Goal: Information Seeking & Learning: Check status

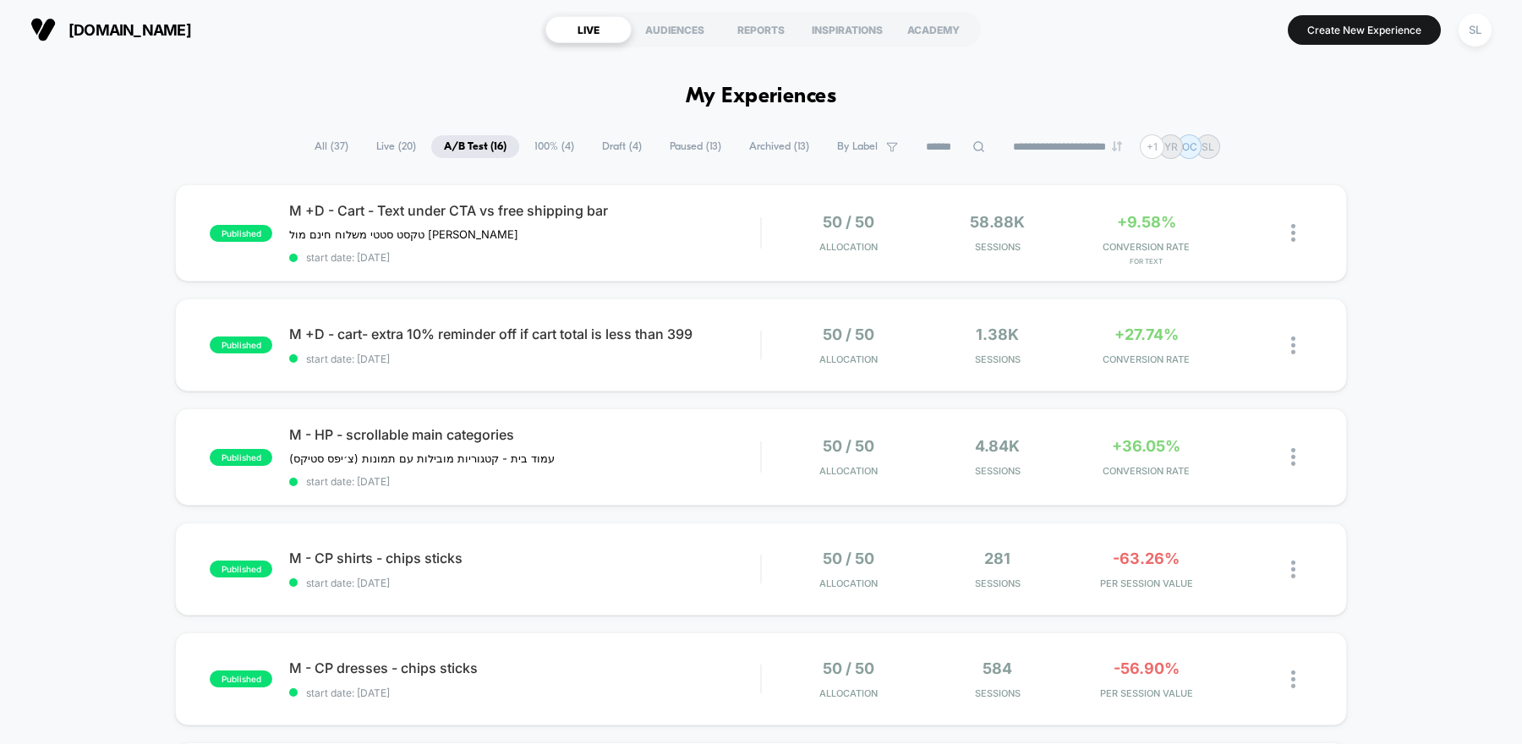
click at [522, 144] on span "100% ( 4 )" at bounding box center [554, 146] width 65 height 23
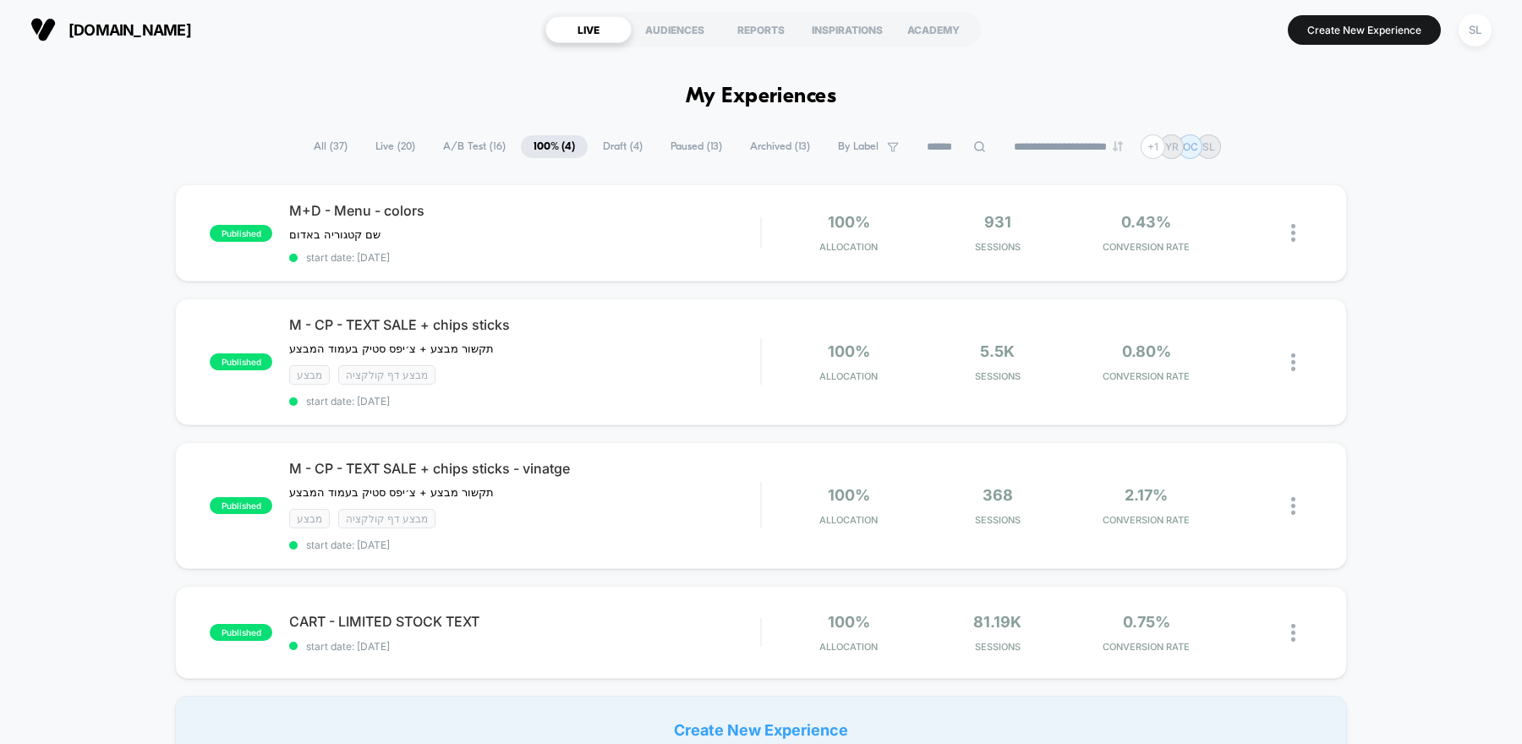
click at [483, 139] on span "A/B Test ( 16 )" at bounding box center [474, 146] width 88 height 23
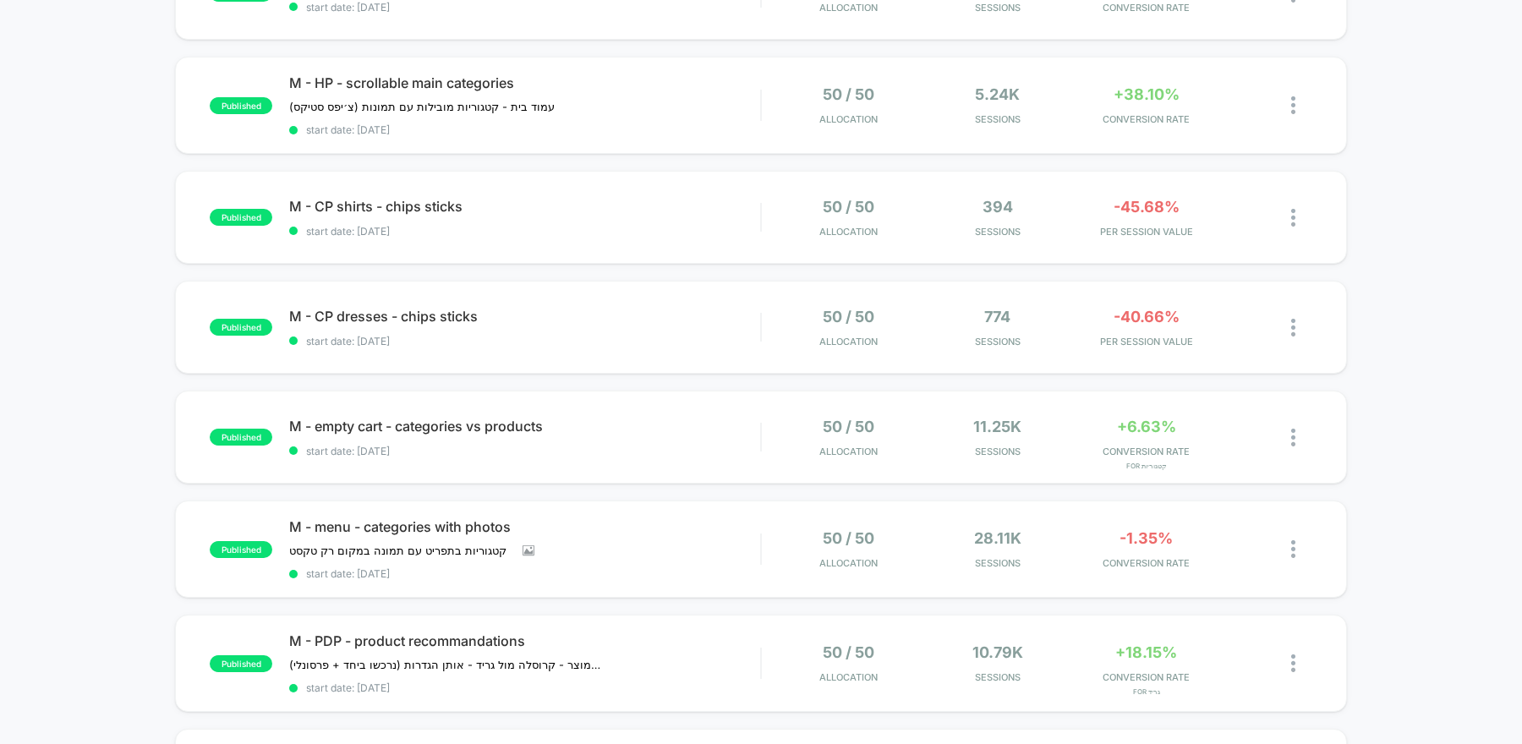
scroll to position [353, 0]
click at [753, 550] on div "M - menu - categories with photos קטגוריות בתפריט עם תמונה במקום רק טקסט ﻿ Clic…" at bounding box center [524, 547] width 471 height 62
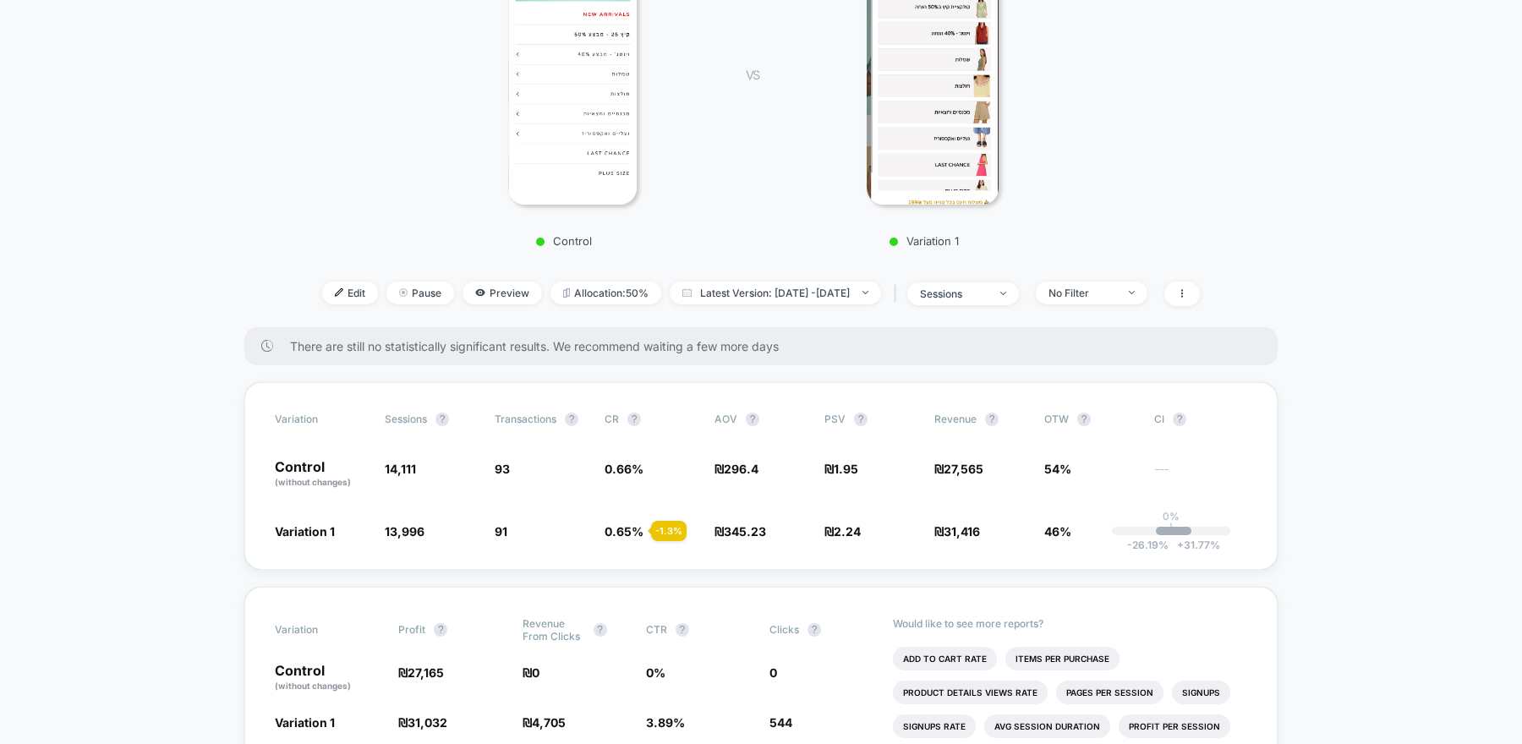
scroll to position [303, 0]
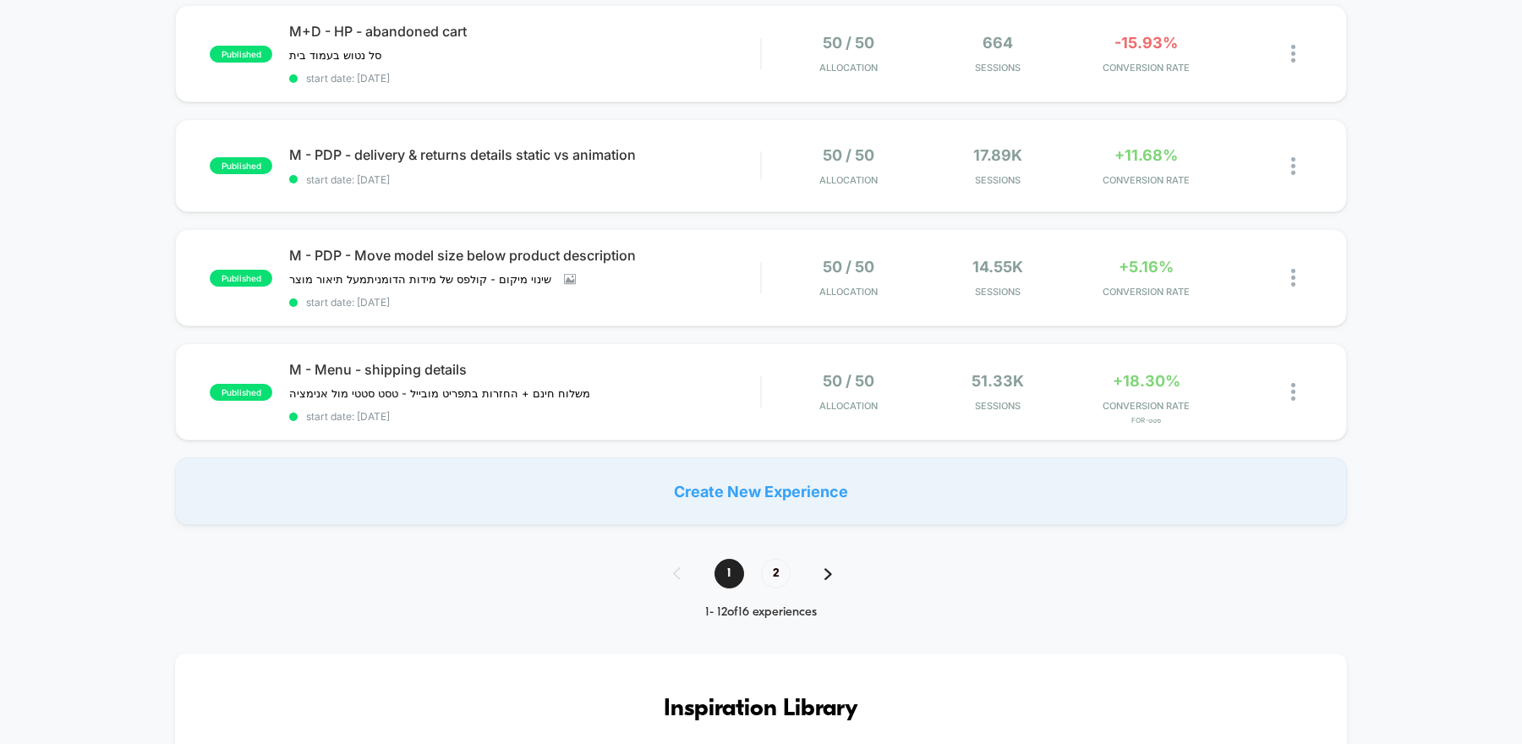
scroll to position [1083, 0]
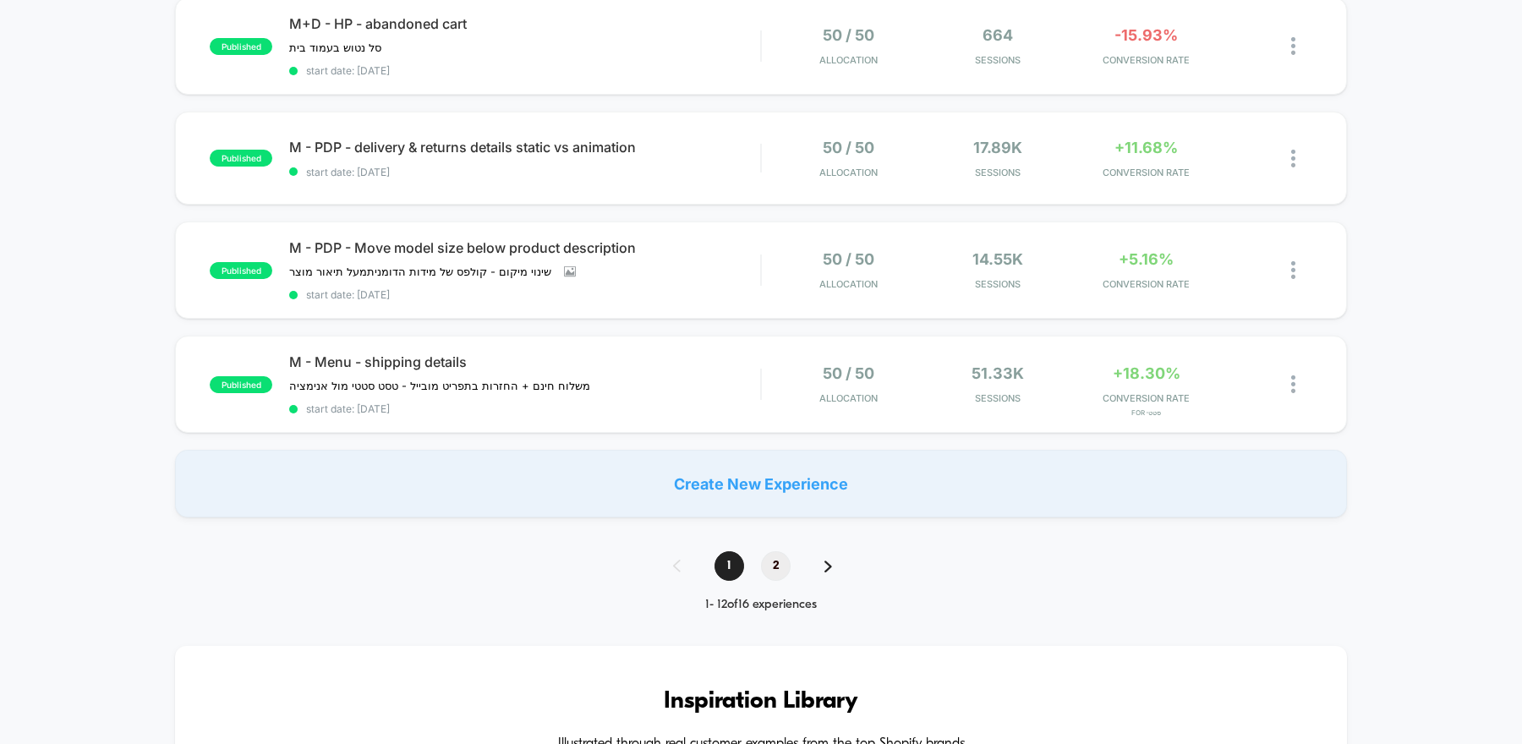
click at [773, 555] on span "2" at bounding box center [776, 566] width 30 height 30
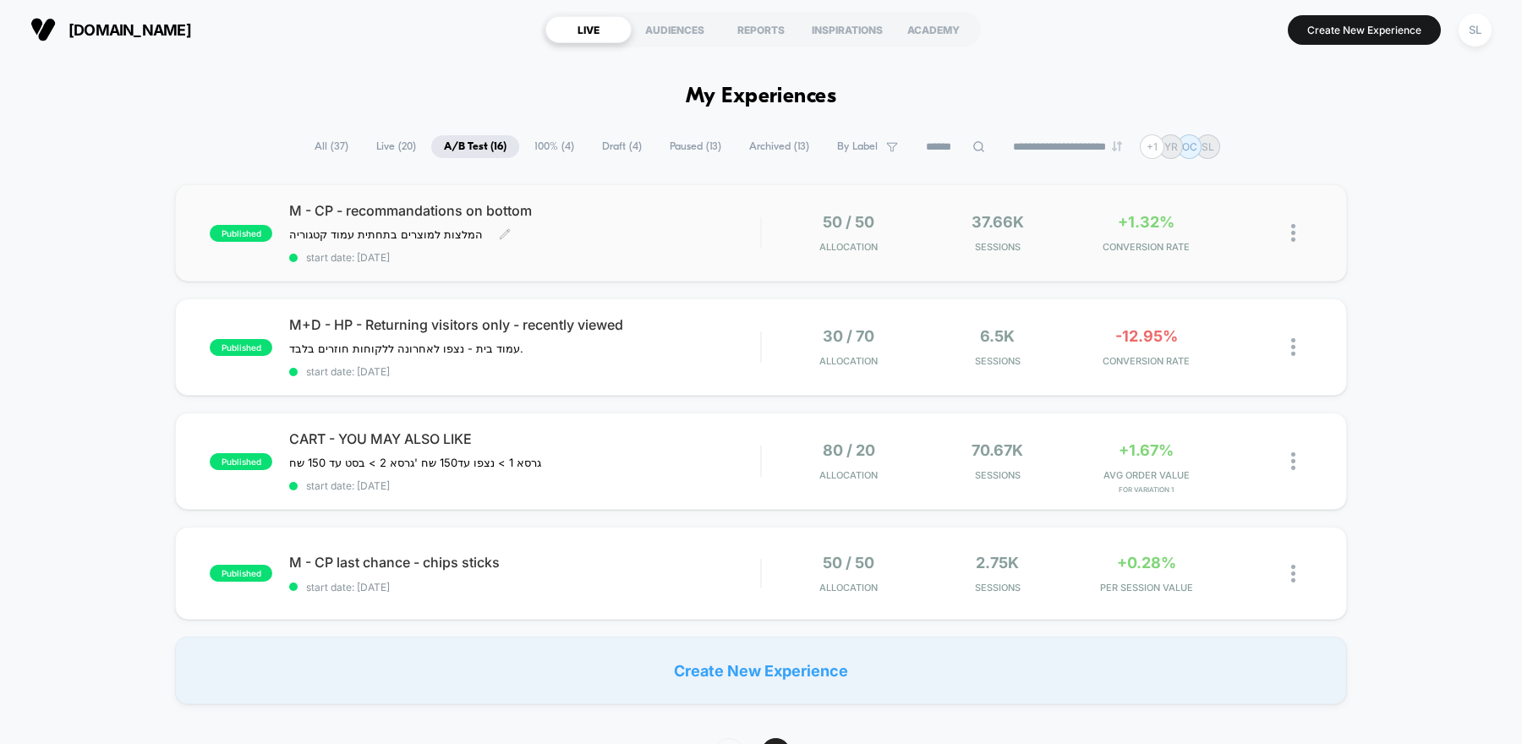
click at [729, 251] on span "start date: [DATE]" at bounding box center [524, 257] width 471 height 13
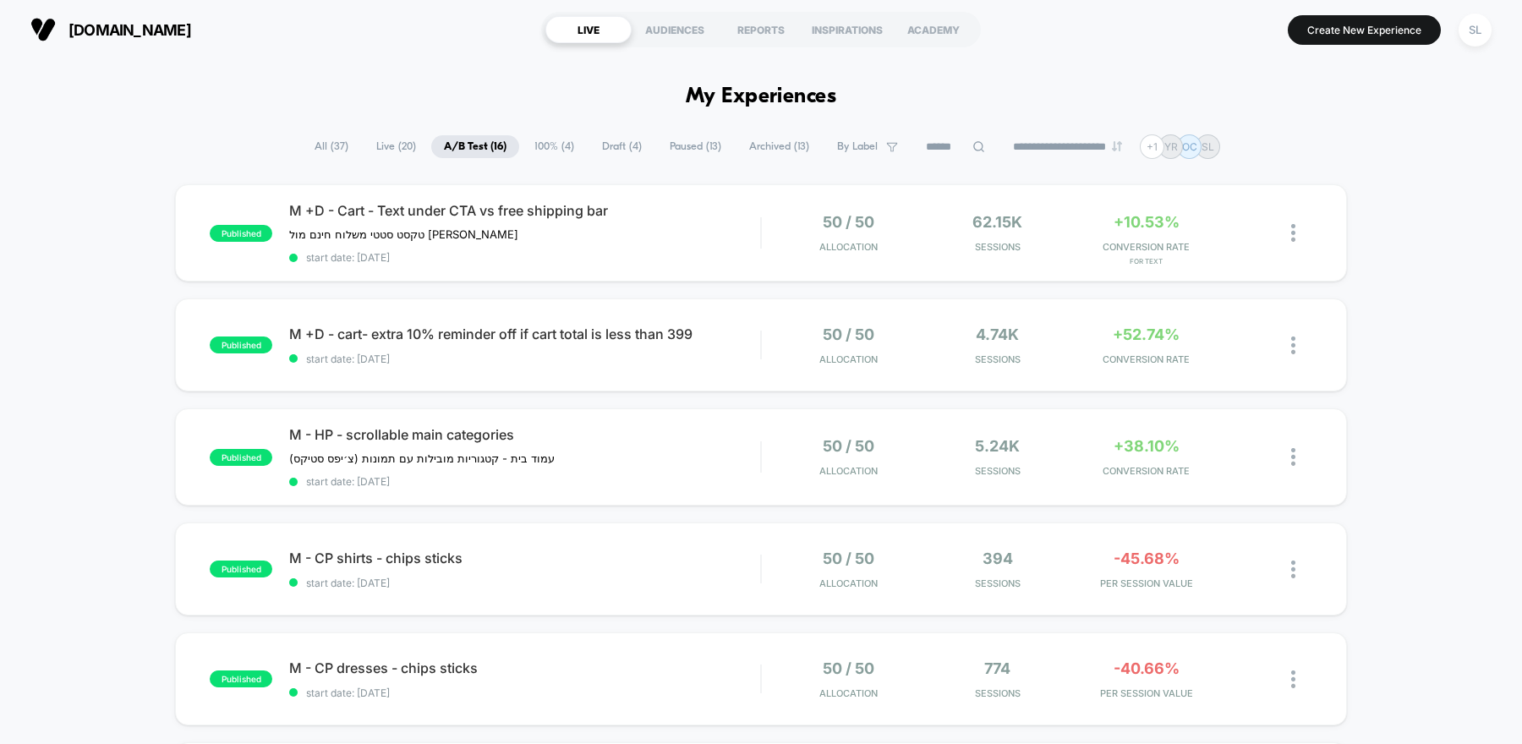
click at [525, 146] on span "100% ( 4 )" at bounding box center [554, 146] width 65 height 23
